Goal: Task Accomplishment & Management: Manage account settings

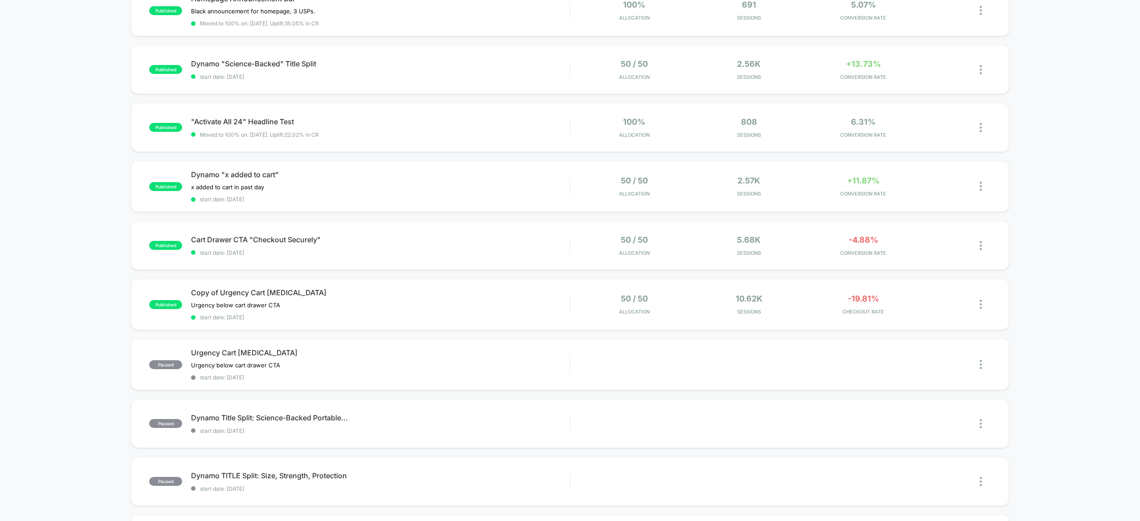
scroll to position [175, 0]
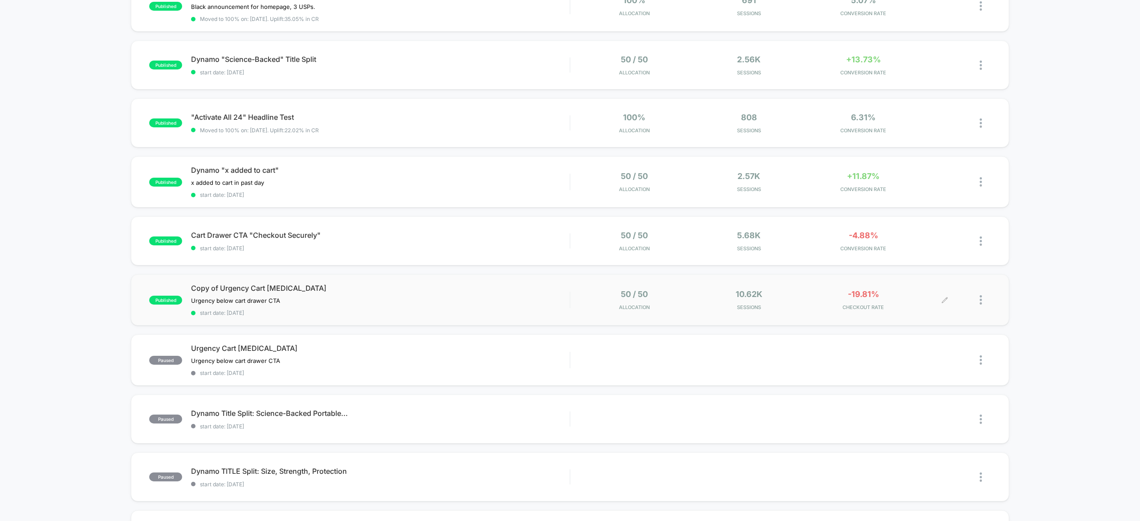
click at [982, 301] on div at bounding box center [985, 299] width 11 height 21
click at [938, 286] on div "Pause" at bounding box center [935, 289] width 80 height 20
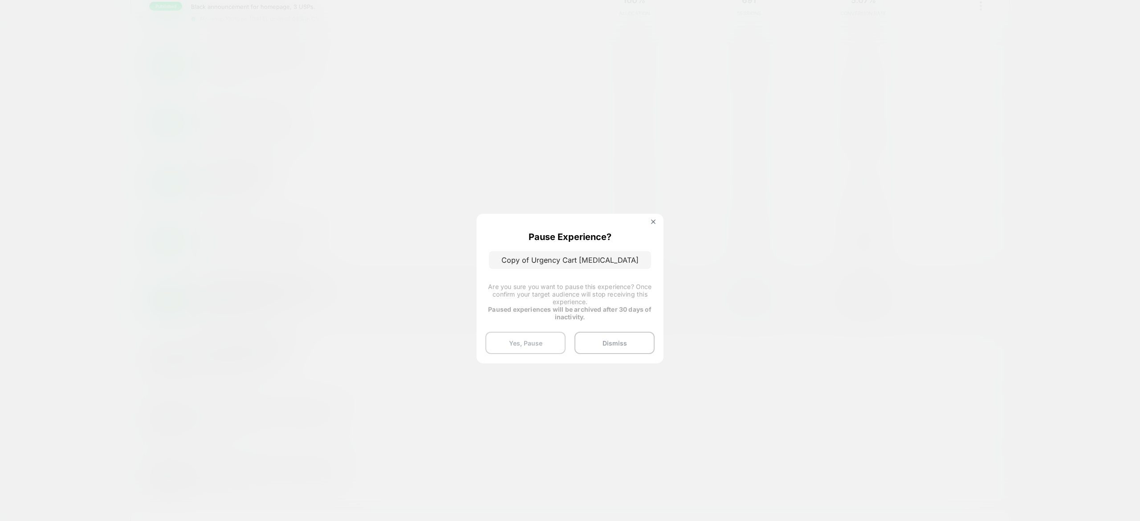
click at [538, 336] on button "Yes, Pause" at bounding box center [525, 343] width 80 height 22
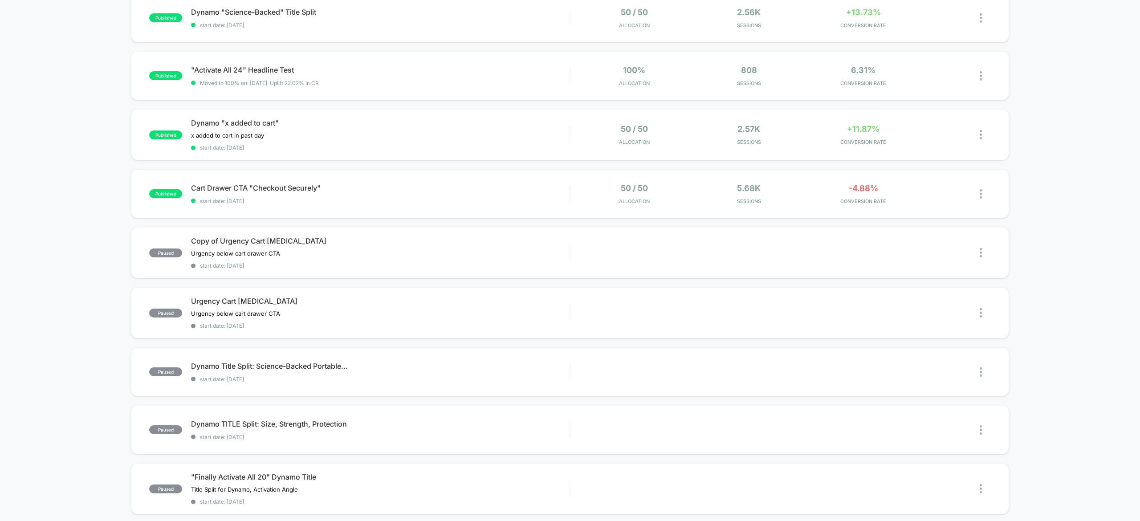
scroll to position [0, 0]
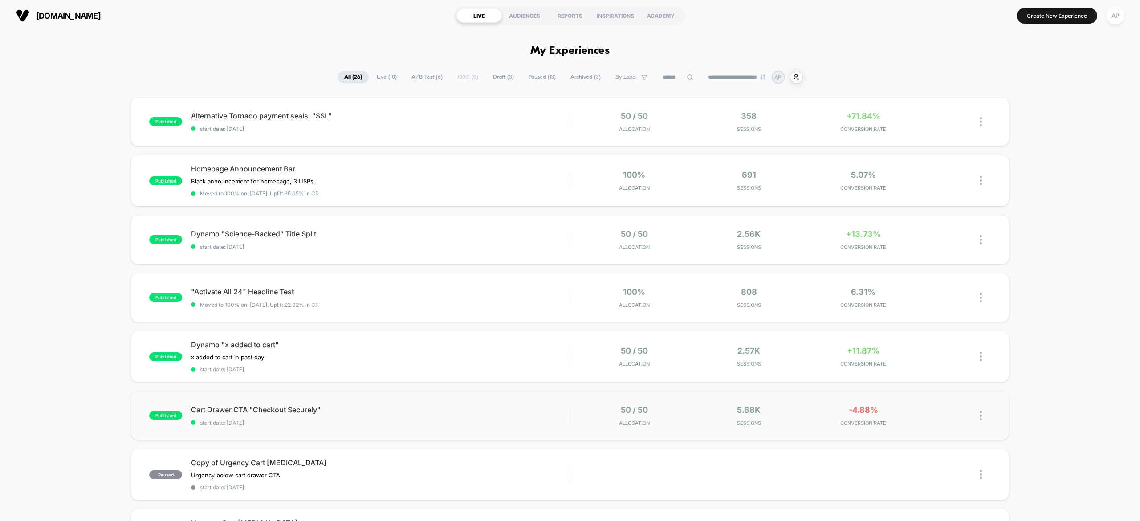
click at [980, 414] on img at bounding box center [981, 415] width 2 height 9
click at [1027, 400] on div "published Alternative Tornado payment seals, "SSL" start date: [DATE] 50 / 50 A…" at bounding box center [570, 469] width 1140 height 744
click at [1032, 313] on div "published Alternative Tornado payment seals, "SSL" start date: [DATE] 50 / 50 A…" at bounding box center [570, 469] width 1140 height 744
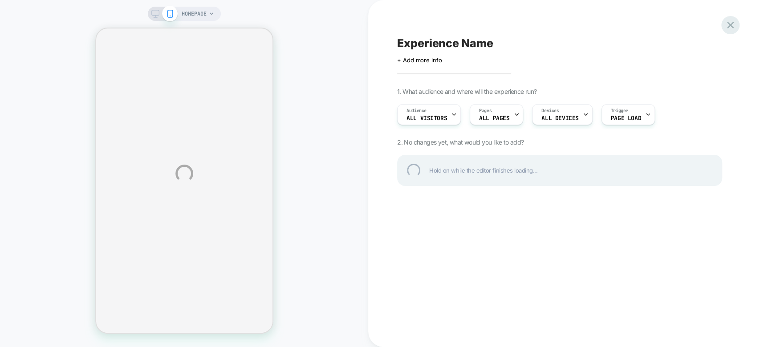
click at [732, 21] on div at bounding box center [730, 25] width 18 height 18
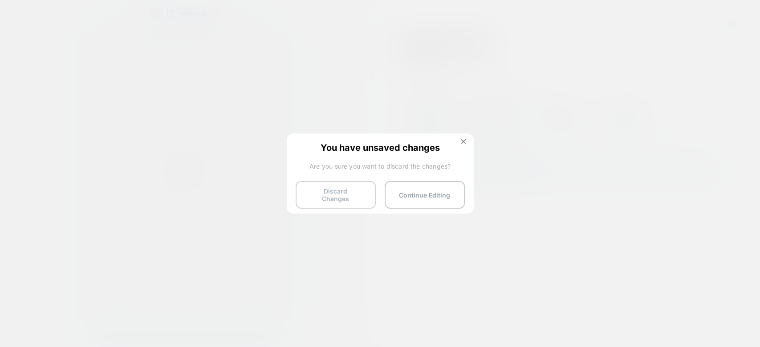
click at [352, 188] on button "Discard Changes" at bounding box center [336, 195] width 80 height 28
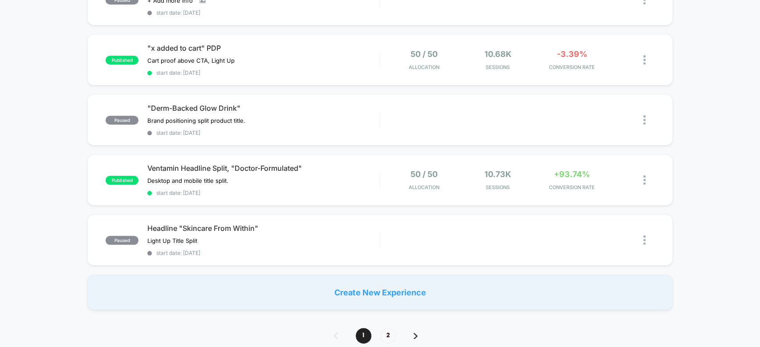
scroll to position [542, 0]
